Goal: Information Seeking & Learning: Learn about a topic

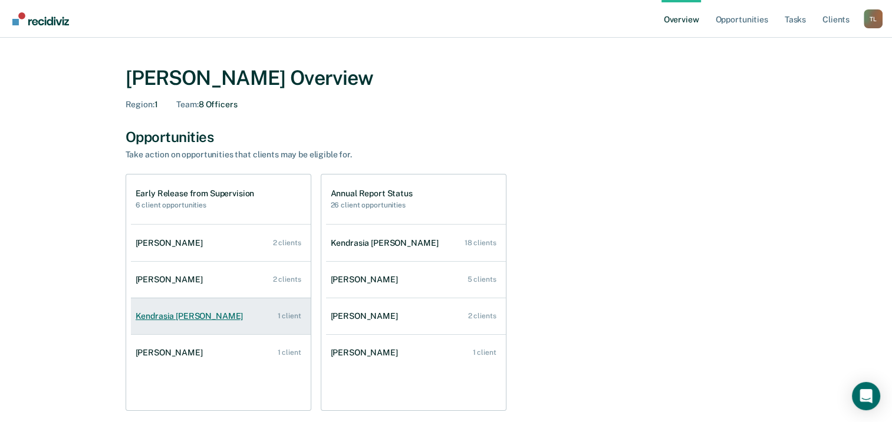
click at [173, 315] on div "Kendrasia [PERSON_NAME]" at bounding box center [192, 316] width 113 height 10
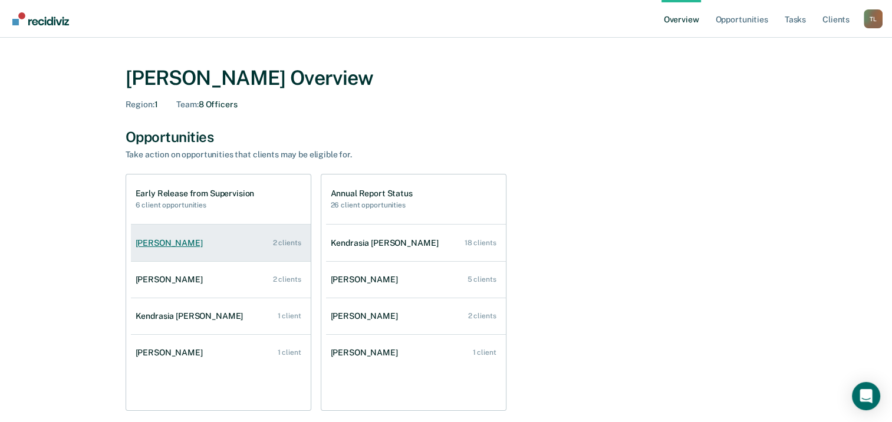
click at [279, 243] on div "2 clients" at bounding box center [287, 243] width 28 height 8
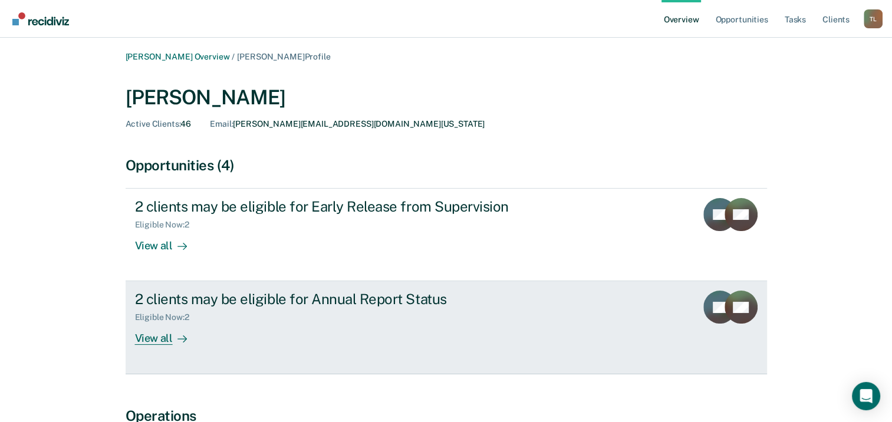
click at [151, 337] on div "View all" at bounding box center [168, 333] width 66 height 23
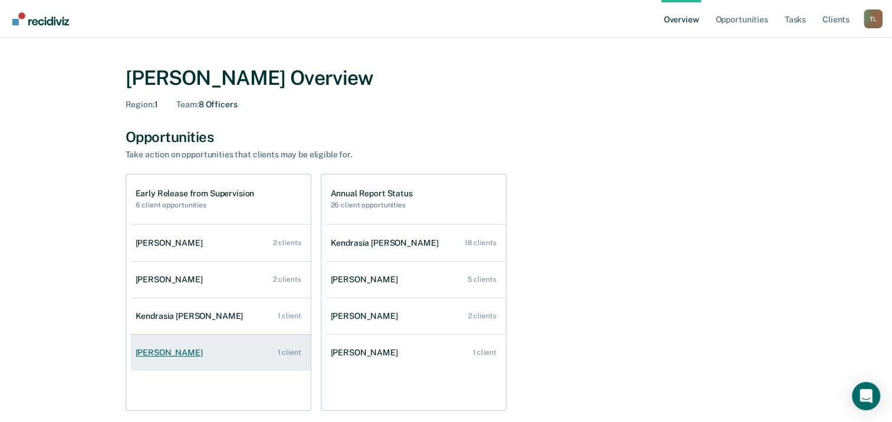
click at [166, 356] on div "[PERSON_NAME]" at bounding box center [172, 353] width 72 height 10
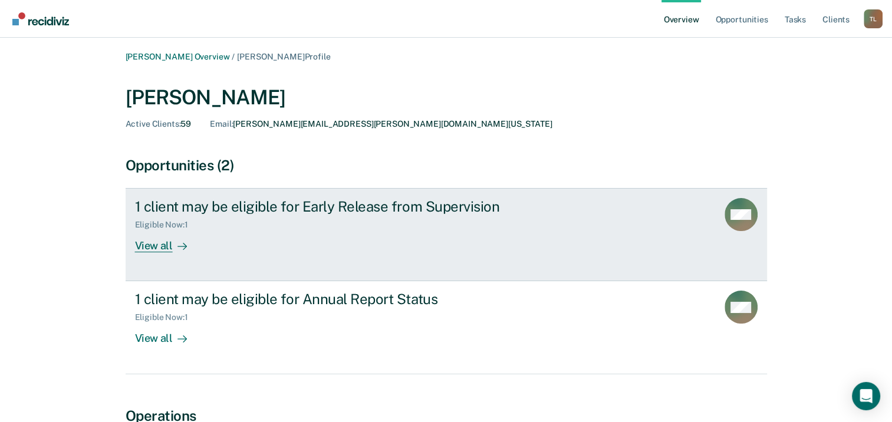
click at [150, 243] on div "View all" at bounding box center [168, 241] width 66 height 23
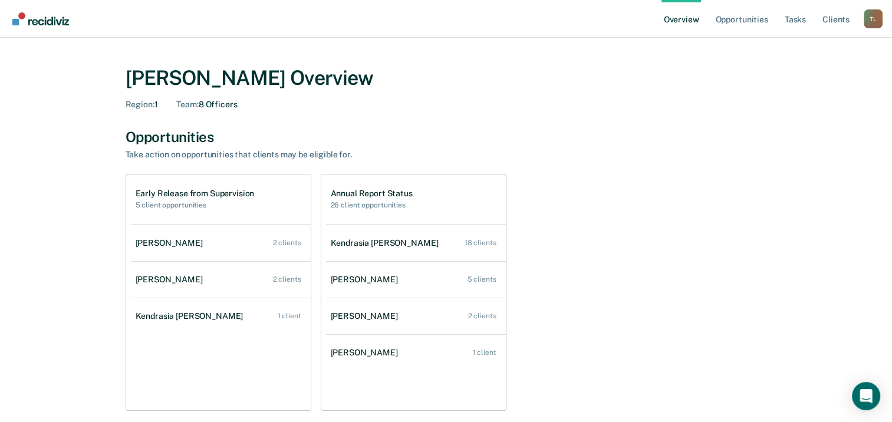
click at [691, 133] on div "Opportunities" at bounding box center [446, 136] width 641 height 17
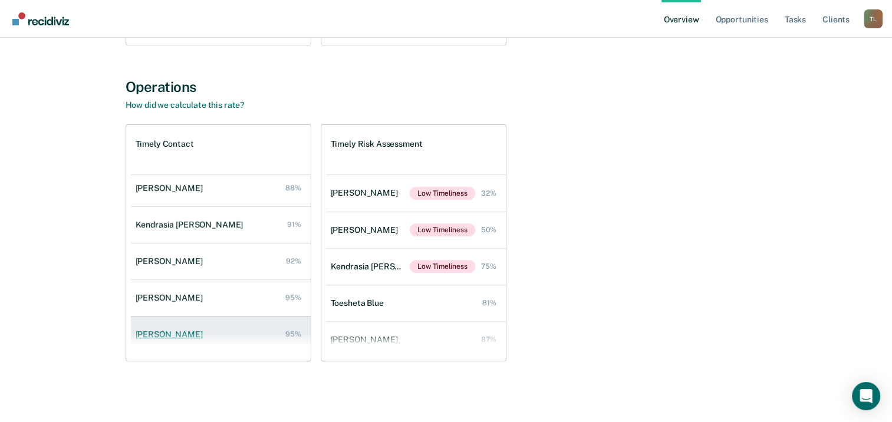
scroll to position [120, 0]
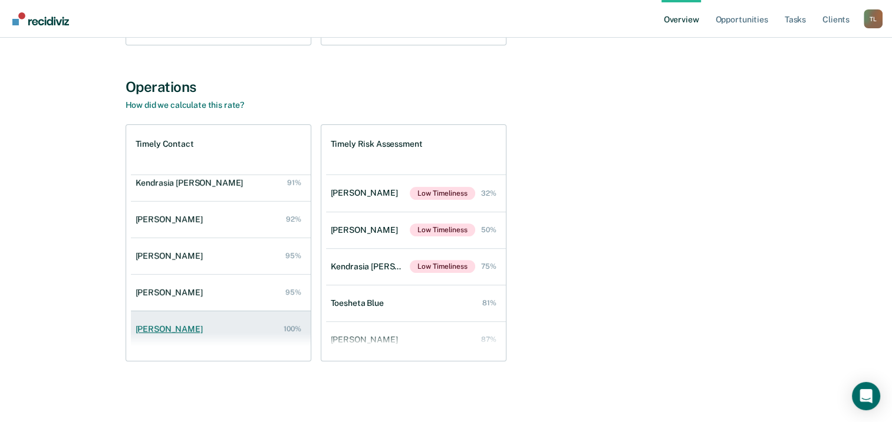
click at [143, 332] on div "[PERSON_NAME]" at bounding box center [172, 329] width 72 height 10
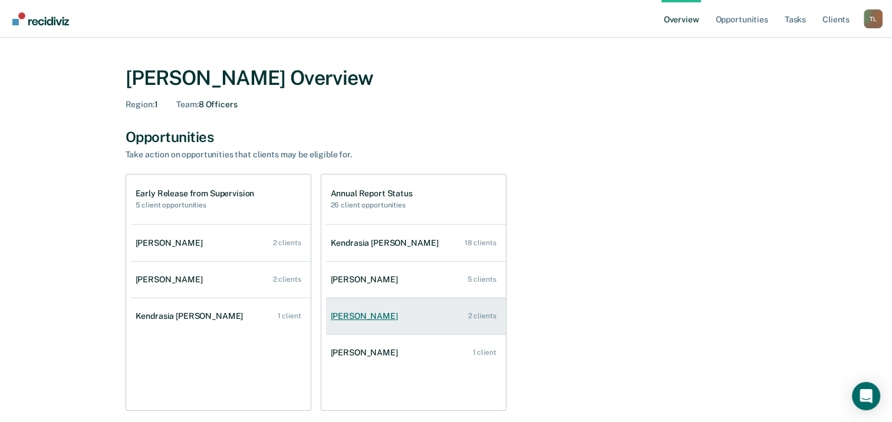
click at [349, 311] on div "[PERSON_NAME]" at bounding box center [367, 316] width 72 height 10
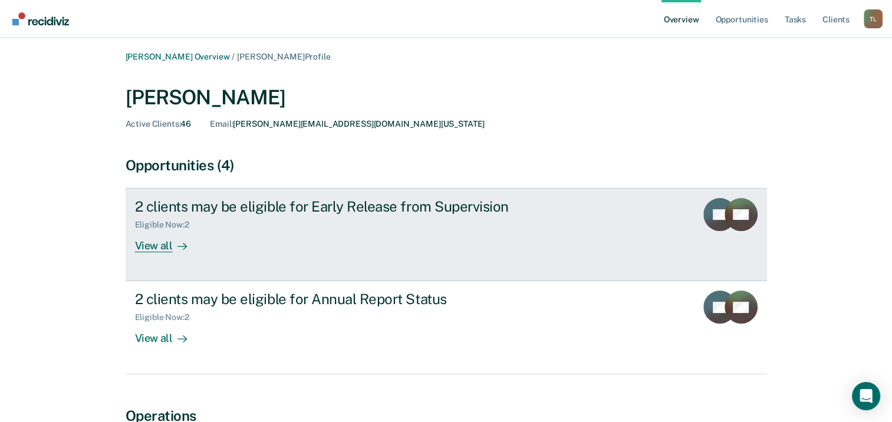
click at [158, 208] on div "2 clients may be eligible for Early Release from Supervision" at bounding box center [342, 206] width 414 height 17
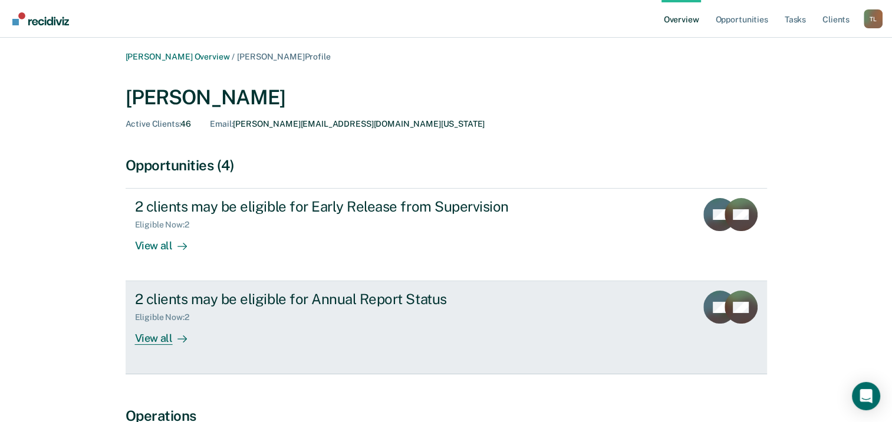
click at [179, 328] on div "View all" at bounding box center [168, 333] width 66 height 23
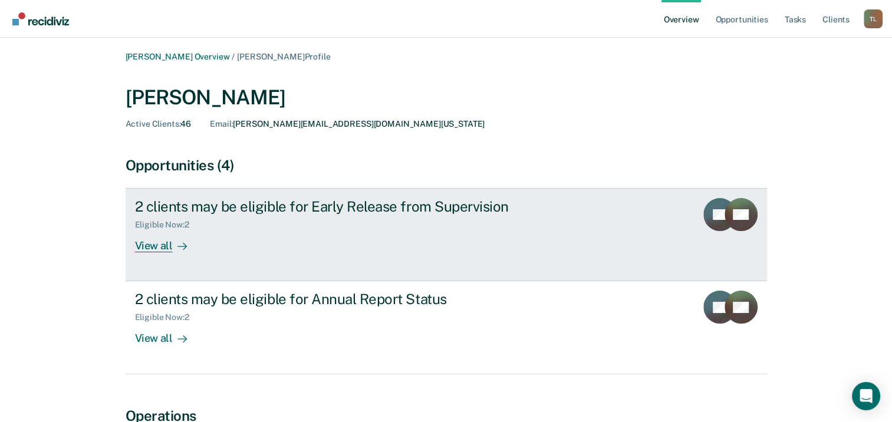
click at [157, 251] on div "View all" at bounding box center [168, 241] width 66 height 23
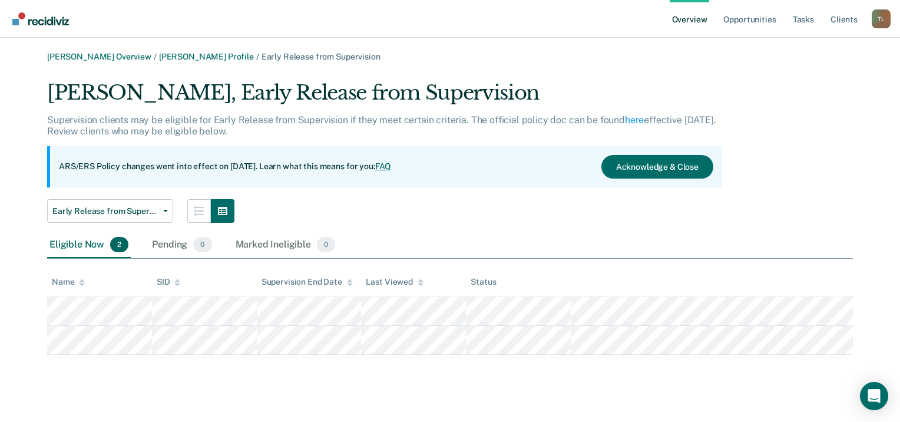
click at [564, 51] on main "[PERSON_NAME] Overview / [PERSON_NAME] Profile / Early Release from Supervision…" at bounding box center [450, 230] width 900 height 384
